Goal: Task Accomplishment & Management: Manage account settings

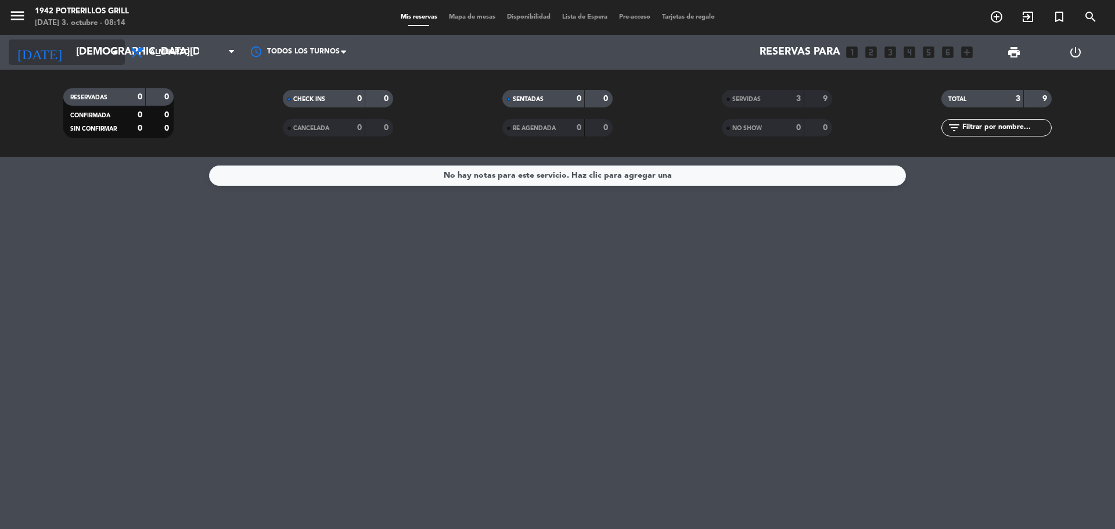
click at [27, 51] on icon "[DATE]" at bounding box center [40, 52] width 62 height 26
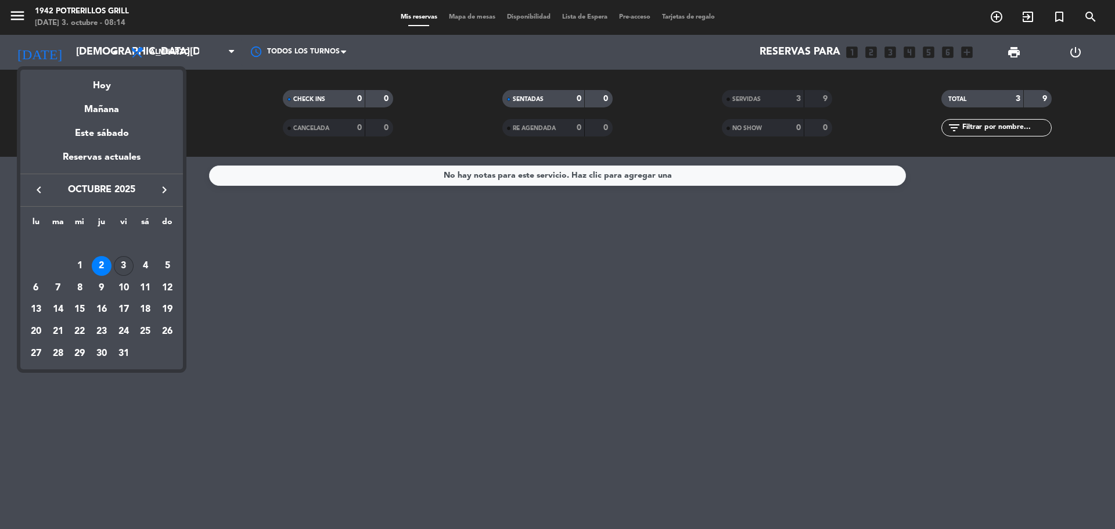
click at [127, 267] on div "3" at bounding box center [124, 266] width 20 height 20
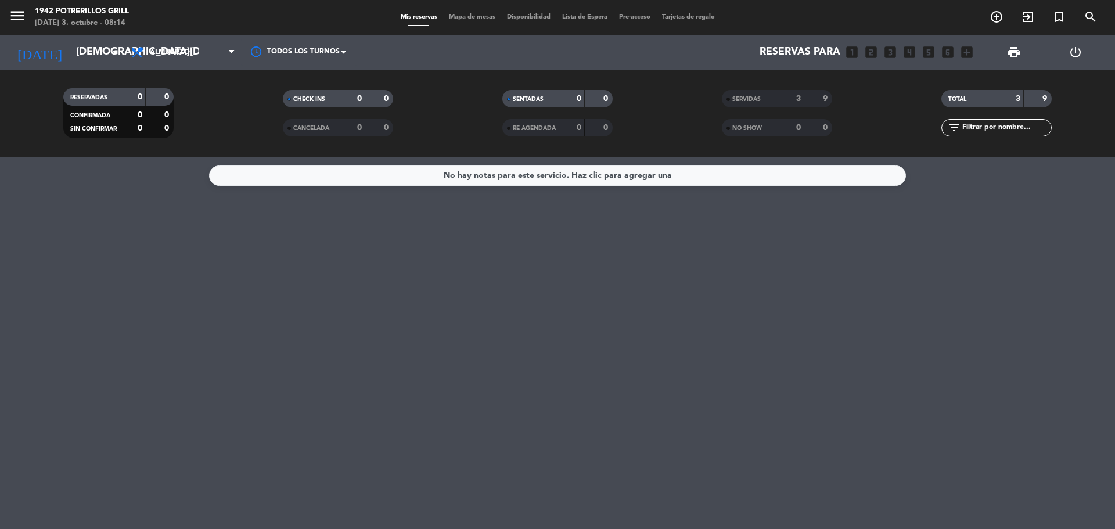
type input "[DATE]"
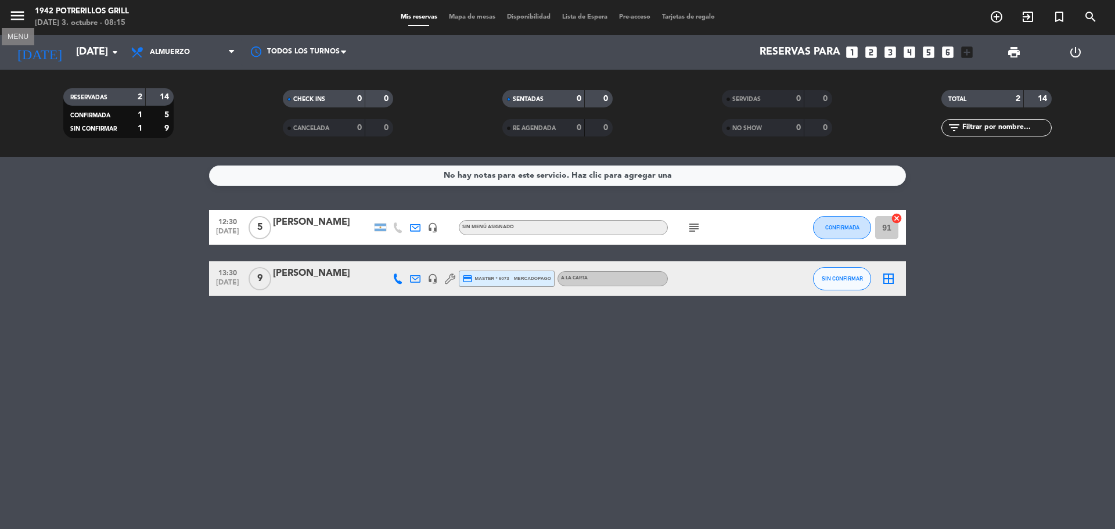
click at [22, 17] on icon "menu" at bounding box center [17, 15] width 17 height 17
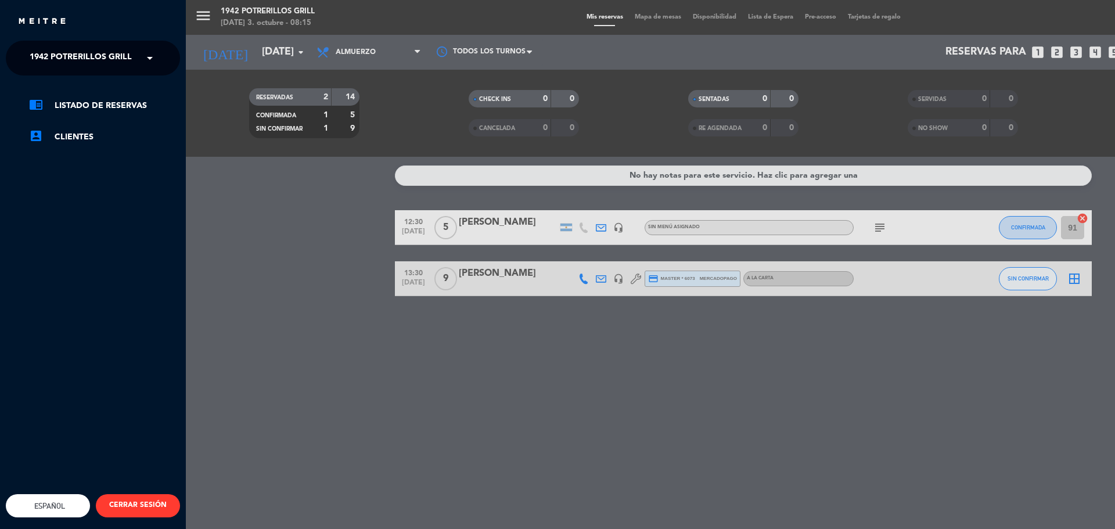
click at [163, 59] on ng-select "× 1942 Potrerillos Grill ×" at bounding box center [93, 58] width 174 height 35
click at [153, 58] on span at bounding box center [153, 58] width 20 height 24
click at [131, 102] on div "Restaurante Principal" at bounding box center [92, 106] width 173 height 17
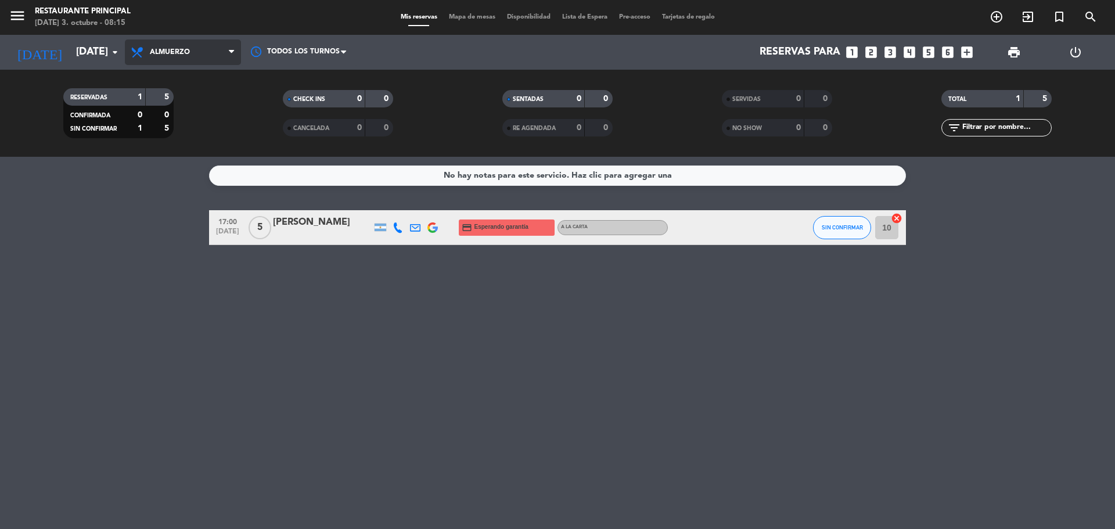
click at [238, 53] on span at bounding box center [235, 52] width 12 height 11
click at [199, 125] on div "menu Restaurante Principal [DATE] 3. octubre - 08:15 Mis reservas Mapa de mesas…" at bounding box center [557, 78] width 1115 height 157
